Goal: Find specific page/section: Find specific page/section

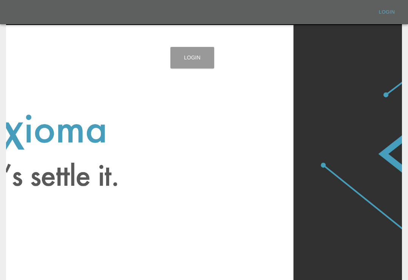
click at [198, 64] on link "Login" at bounding box center [192, 58] width 44 height 22
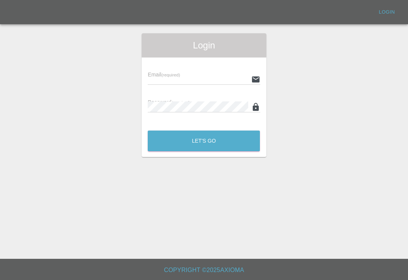
click at [219, 81] on input "text" at bounding box center [198, 79] width 100 height 11
type input "[EMAIL_ADDRESS][DOMAIN_NAME]"
click at [204, 141] on button "Let's Go" at bounding box center [204, 140] width 112 height 21
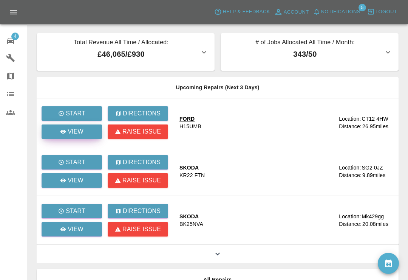
click at [82, 137] on link "View" at bounding box center [72, 131] width 60 height 14
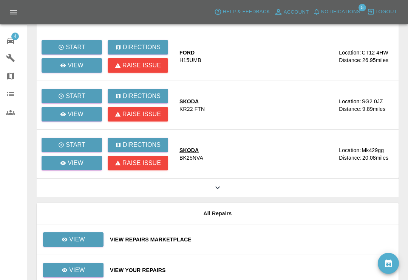
scroll to position [68, 0]
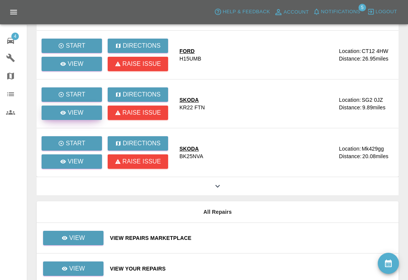
click at [80, 117] on p "View" at bounding box center [76, 112] width 16 height 9
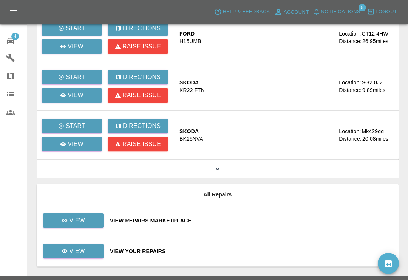
scroll to position [90, 0]
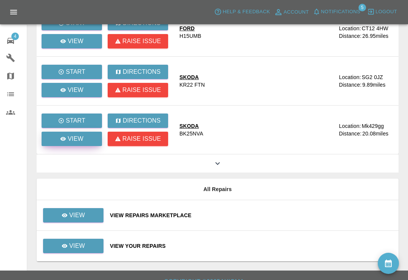
click at [85, 139] on link "View" at bounding box center [72, 139] width 60 height 14
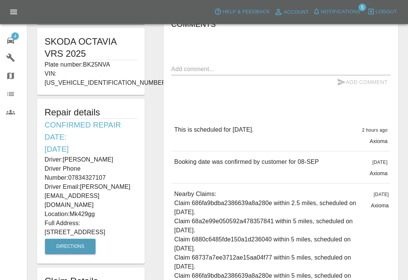
scroll to position [150, 0]
click at [12, 39] on icon at bounding box center [10, 40] width 9 height 9
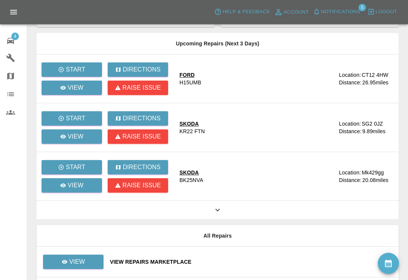
scroll to position [90, 0]
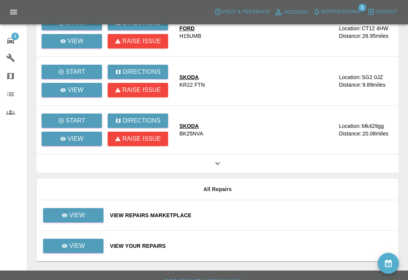
click at [245, 218] on div "View Repairs Marketplace" at bounding box center [251, 215] width 283 height 8
